Goal: Find specific page/section: Find specific page/section

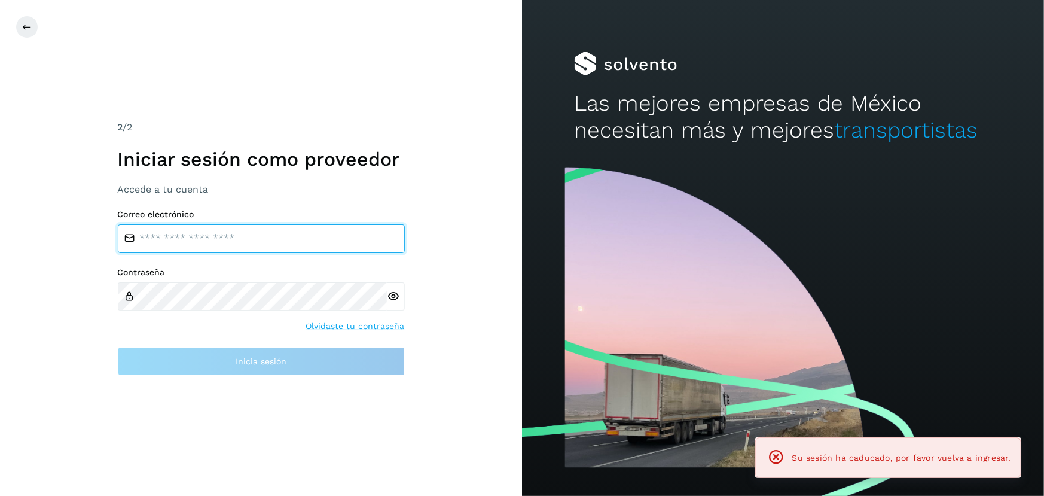
click at [279, 239] on input "email" at bounding box center [261, 238] width 287 height 29
type input "**********"
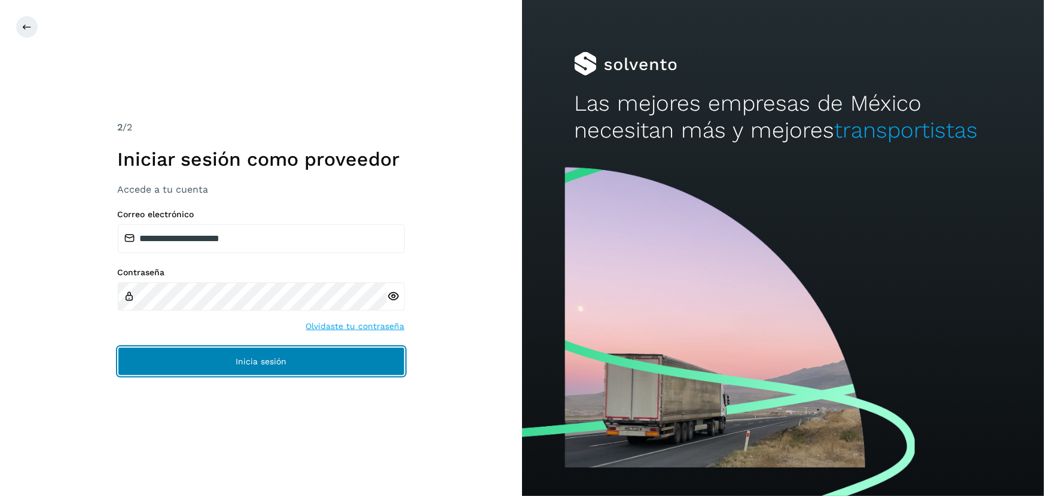
click at [277, 367] on button "Inicia sesión" at bounding box center [261, 361] width 287 height 29
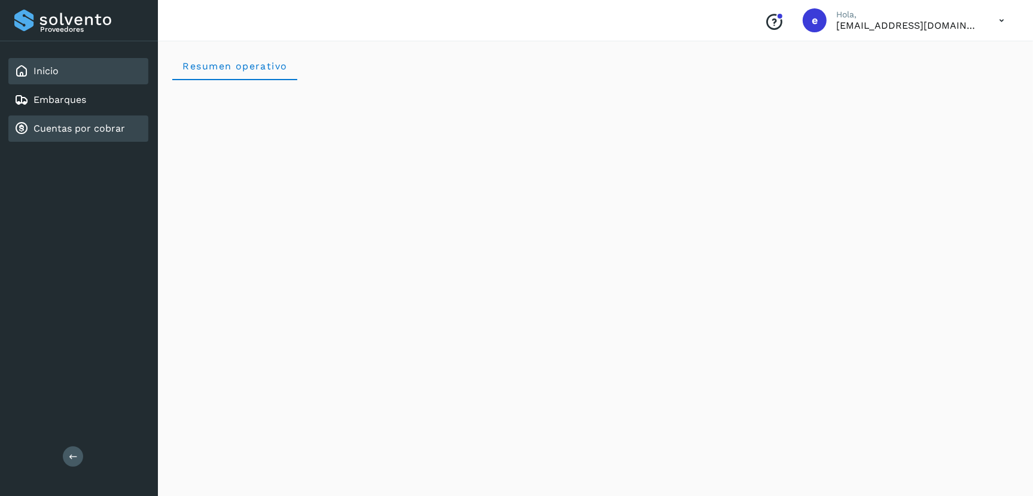
click at [74, 125] on link "Cuentas por cobrar" at bounding box center [78, 128] width 91 height 11
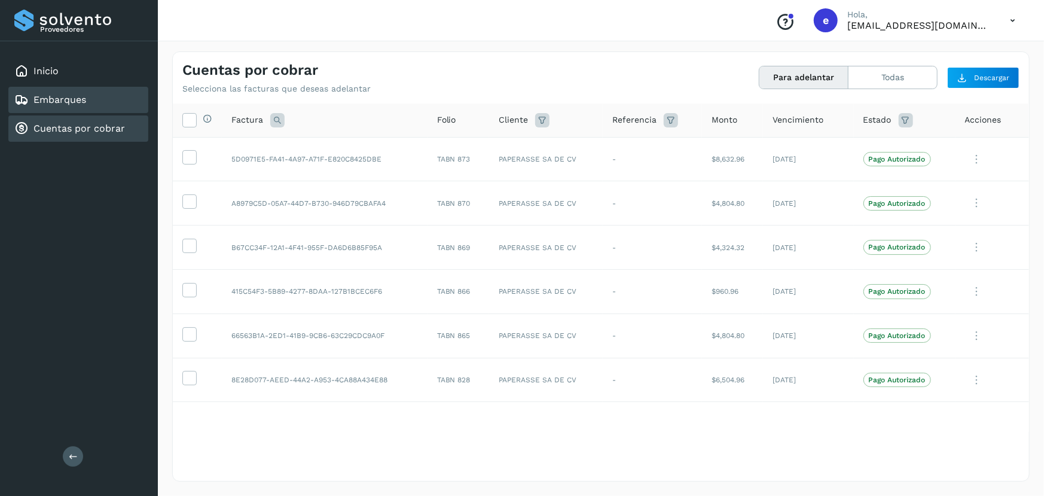
click at [35, 95] on link "Embarques" at bounding box center [59, 99] width 53 height 11
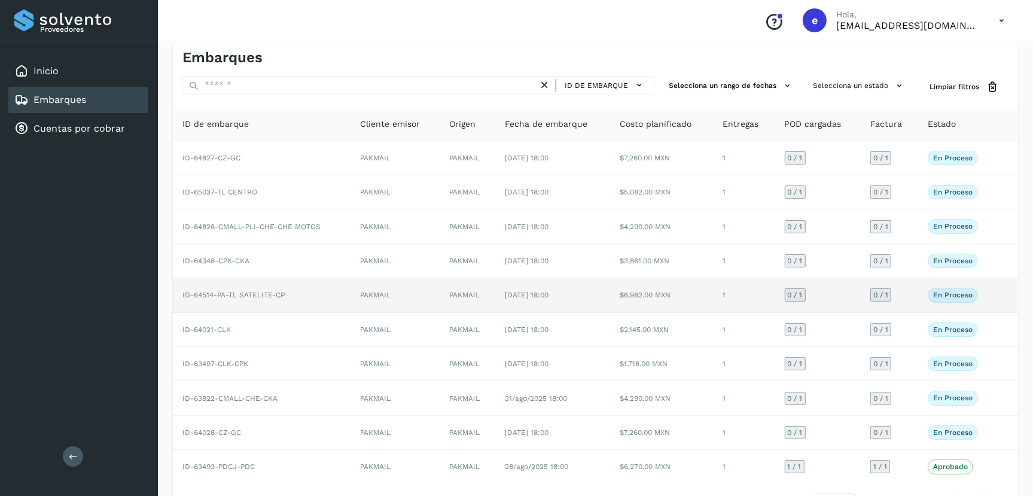
scroll to position [56, 0]
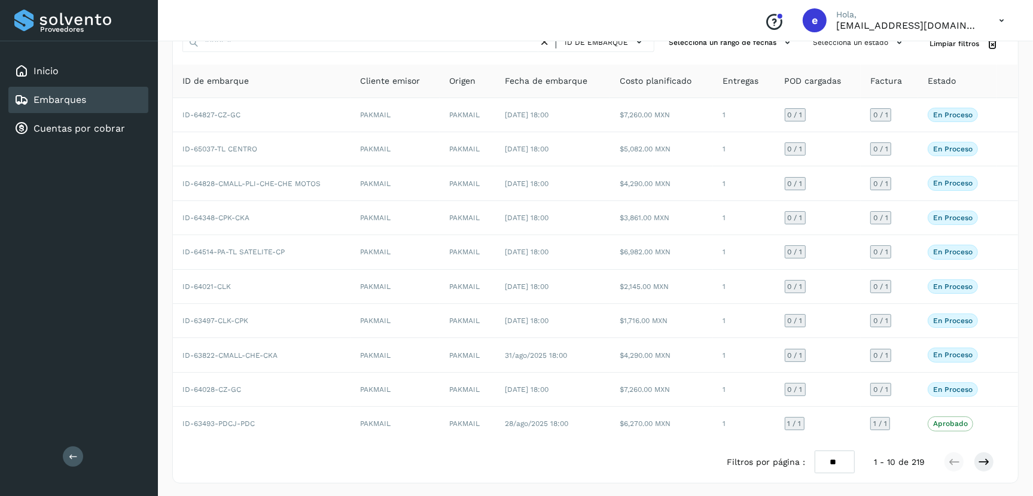
click at [499, 481] on div "Embarques ID de embarque Selecciona un rango de fechas Selecciona un estado Lim…" at bounding box center [595, 239] width 875 height 516
